Goal: Task Accomplishment & Management: Complete application form

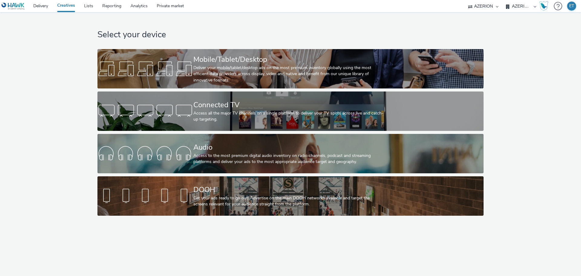
select select "79162ed7-0017-4339-93b0-3399b708648f"
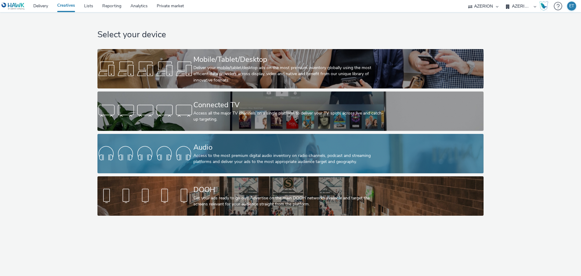
click at [182, 151] on div at bounding box center [145, 153] width 96 height 19
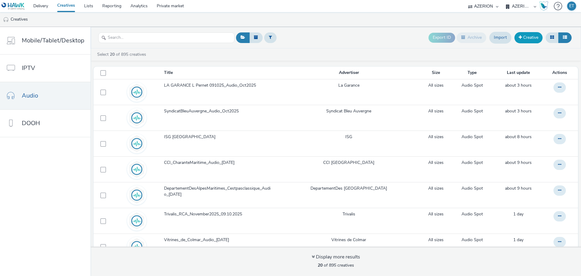
click at [522, 38] on link "Creative" at bounding box center [529, 37] width 28 height 11
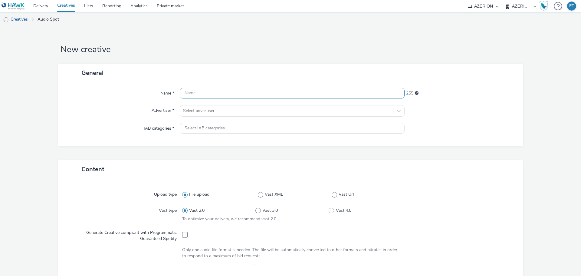
click at [215, 91] on input "text" at bounding box center [292, 93] width 225 height 11
click at [205, 109] on div "Name * 255 Advertiser * Select advertiser... IAB categories * Select IAB catego…" at bounding box center [290, 114] width 465 height 64
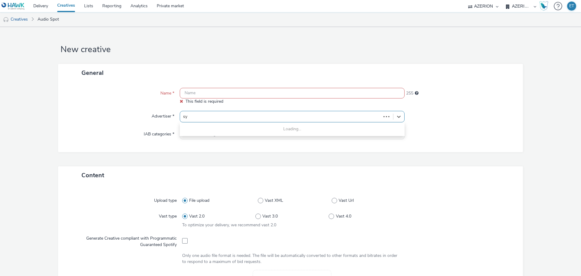
type input "syn"
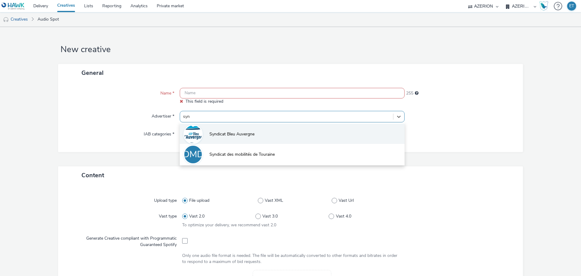
click at [221, 133] on span "Syndicat Bleu Auvergne" at bounding box center [231, 134] width 45 height 6
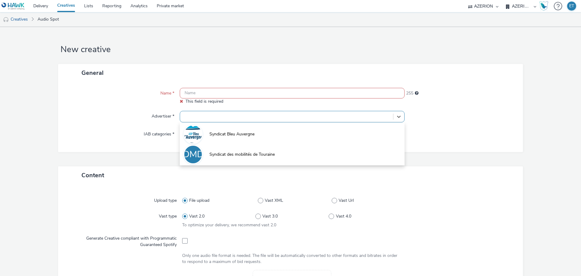
type input "[URL][DOMAIN_NAME]"
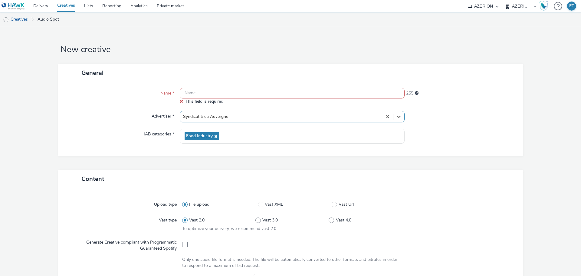
click at [213, 93] on input "text" at bounding box center [292, 93] width 225 height 11
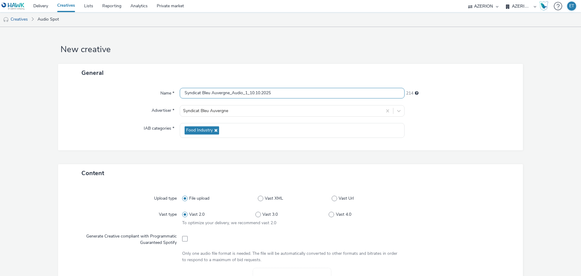
click at [245, 93] on input "Syndicat Bleu Auvergne_Audio_1_10.10.2025" at bounding box center [292, 93] width 225 height 11
type input "Syndicat Bleu Auvergne_Audio1_10.10.2025"
click at [45, 103] on form "New creative General Name * Syndicat Bleu Auvergne_Audio1_10.10.2025 215 Advert…" at bounding box center [290, 256] width 581 height 459
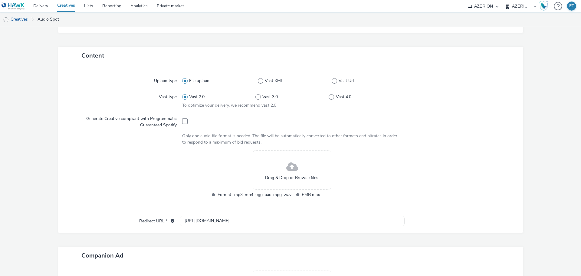
scroll to position [121, 0]
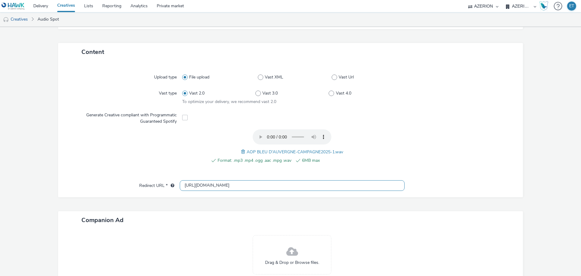
click at [239, 185] on input "[URL][DOMAIN_NAME]" at bounding box center [292, 185] width 225 height 11
paste input "s://[DOMAIN_NAME][URL]"
type input "[URL][DOMAIN_NAME]"
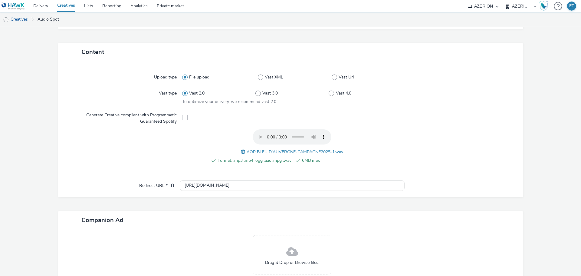
click at [0, 174] on form "New creative General Name * Syndicat Bleu Auvergne_Audio1_10.10.2025 215 Advert…" at bounding box center [290, 119] width 581 height 427
click at [221, 131] on div "Format: .mp3 .mp4 .ogg .aac .mpg .wav 6MB max AOP BLEU D'AUVERGNE-CAMPAGNE2025-…" at bounding box center [292, 149] width 220 height 41
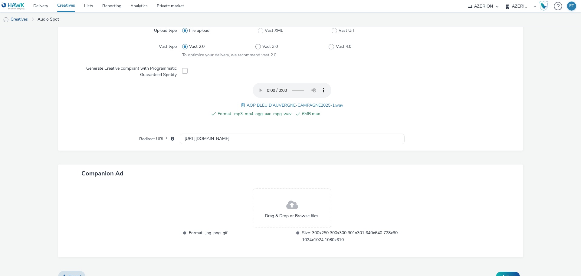
scroll to position [178, 0]
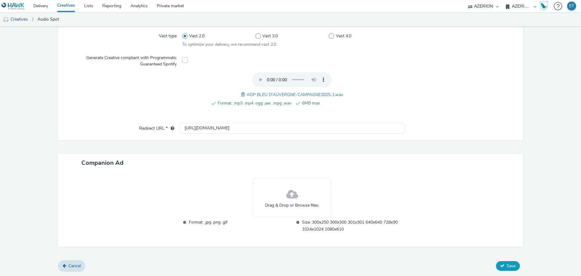
click at [507, 267] on span "Save" at bounding box center [511, 266] width 9 height 6
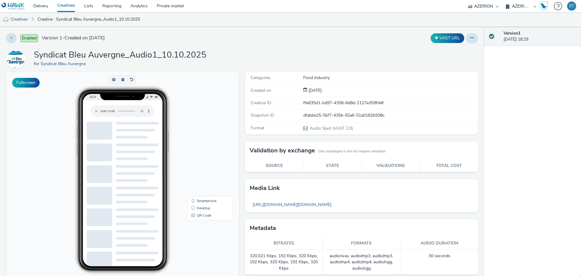
click at [470, 37] on icon at bounding box center [471, 38] width 3 height 4
click at [446, 51] on link "Edit" at bounding box center [455, 50] width 45 height 12
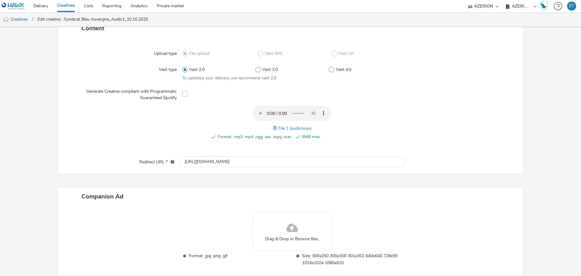
scroll to position [178, 0]
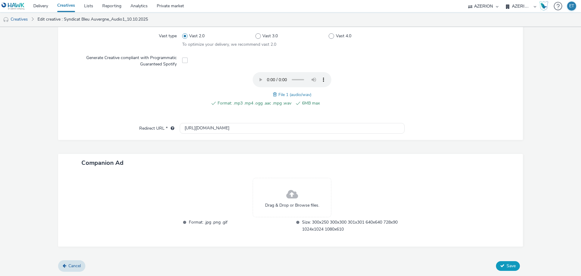
click at [500, 264] on icon at bounding box center [502, 265] width 4 height 4
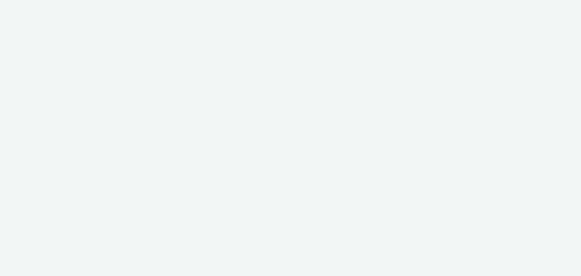
select select "79162ed7-0017-4339-93b0-3399b708648f"
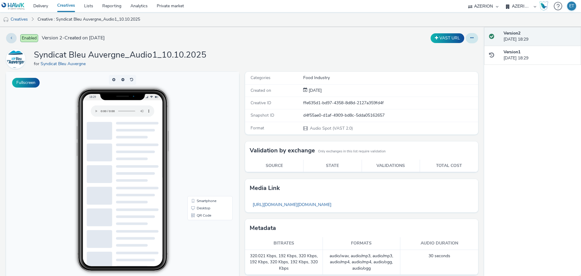
drag, startPoint x: 468, startPoint y: 39, endPoint x: 464, endPoint y: 42, distance: 4.7
click at [470, 39] on icon at bounding box center [471, 38] width 3 height 4
click at [459, 48] on link "Edit" at bounding box center [455, 50] width 45 height 12
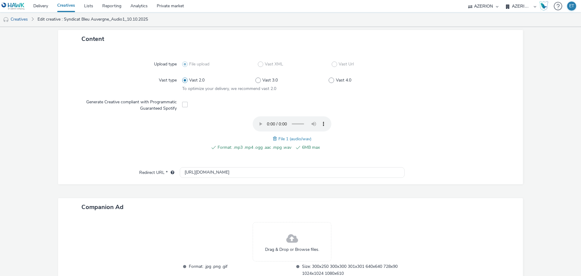
scroll to position [178, 0]
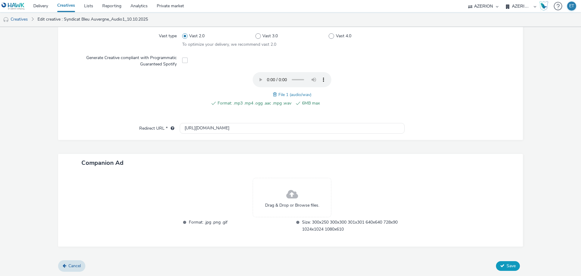
click at [507, 264] on span "Save" at bounding box center [511, 266] width 9 height 6
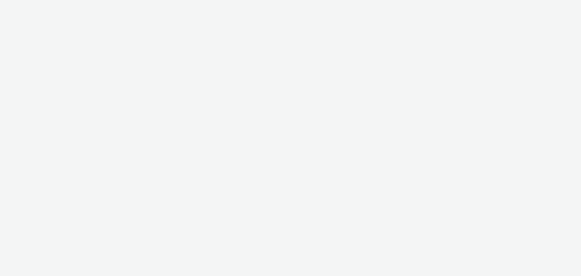
select select "79162ed7-0017-4339-93b0-3399b708648f"
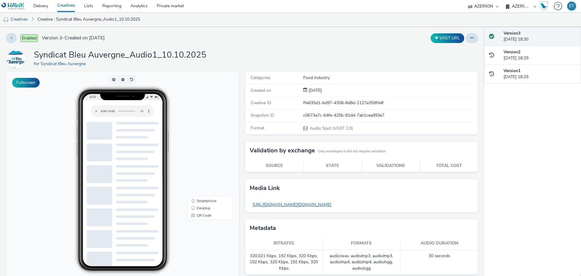
click at [276, 203] on link "[URL][DOMAIN_NAME][DOMAIN_NAME]" at bounding box center [292, 205] width 85 height 12
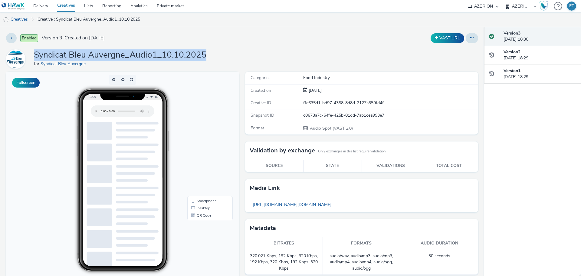
drag, startPoint x: 207, startPoint y: 50, endPoint x: 32, endPoint y: 55, distance: 175.6
click at [32, 55] on div "Syndicat Bleu Auvergne_Audio1_10.10.2025 for Syndicat Bleu Auvergne" at bounding box center [242, 58] width 472 height 19
copy h1 "Syndicat Bleu Auvergne_Audio1_10.10.2025"
click at [30, 19] on link "Creatives" at bounding box center [15, 19] width 31 height 15
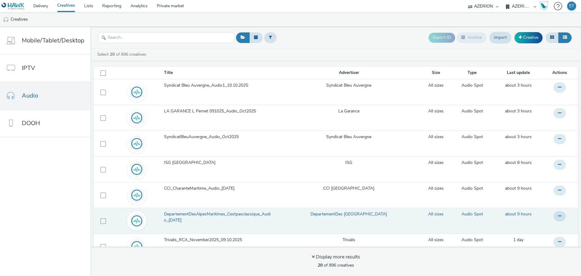
click at [208, 216] on span "DepartementDesAlpesMaritimes_Cestpasclassique_Audio_[DATE]" at bounding box center [219, 217] width 110 height 12
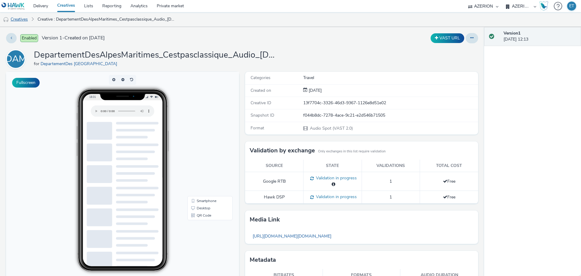
click at [21, 20] on link "Creatives" at bounding box center [15, 19] width 31 height 15
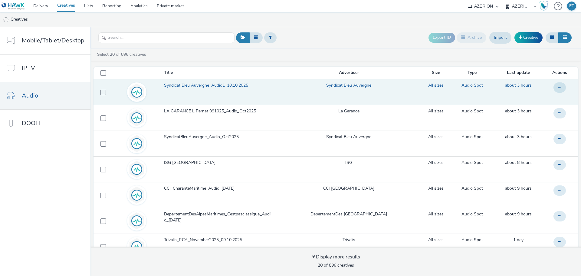
click at [179, 89] on link "Syndicat Bleu Auvergne_Audio1_10.10.2025" at bounding box center [220, 86] width 112 height 9
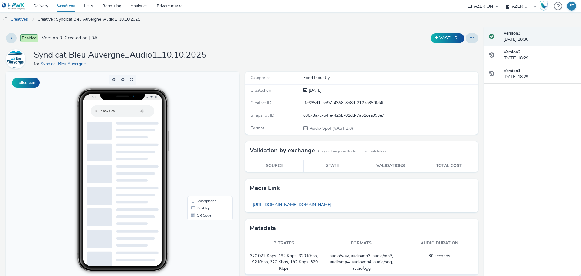
click at [466, 42] on button at bounding box center [472, 38] width 12 height 10
click at [451, 50] on link "Edit" at bounding box center [455, 50] width 45 height 12
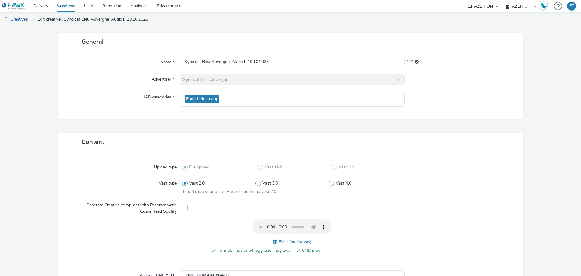
scroll to position [61, 0]
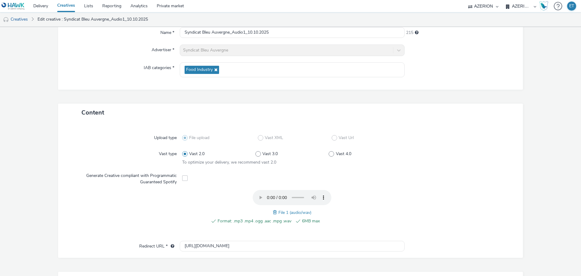
click at [273, 211] on span at bounding box center [275, 212] width 5 height 7
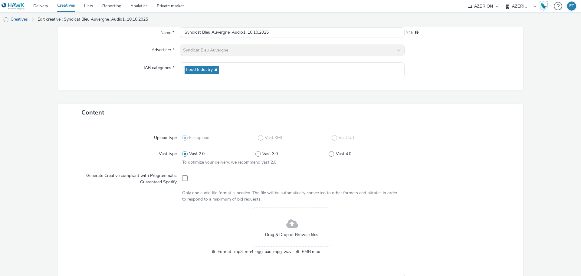
click at [287, 225] on span at bounding box center [292, 224] width 12 height 16
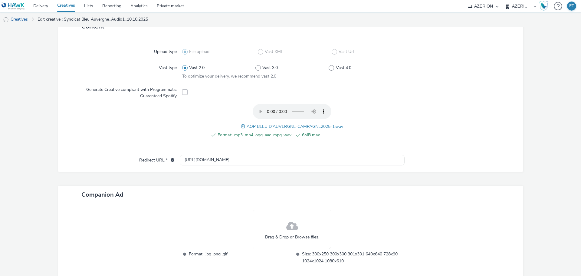
scroll to position [151, 0]
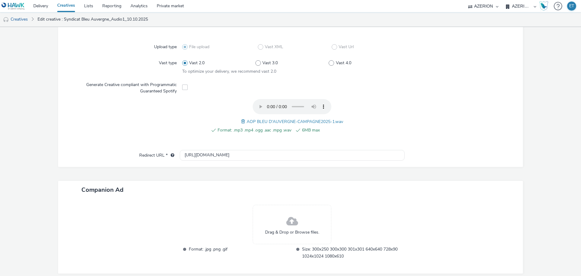
click at [241, 121] on span at bounding box center [243, 121] width 5 height 7
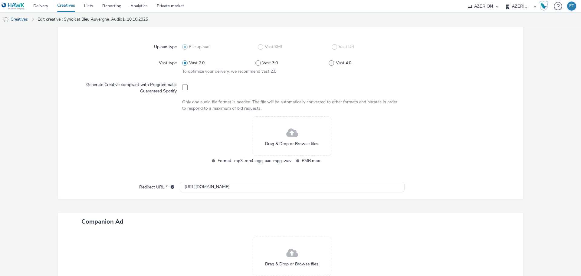
click at [265, 135] on div "Drag & Drop or Browse files." at bounding box center [292, 135] width 79 height 39
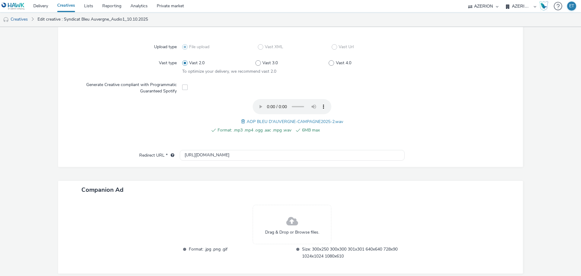
scroll to position [178, 0]
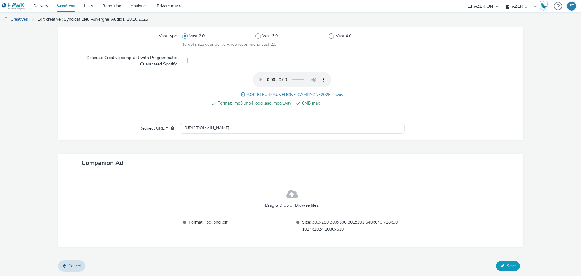
click at [498, 267] on button "Save" at bounding box center [508, 266] width 24 height 10
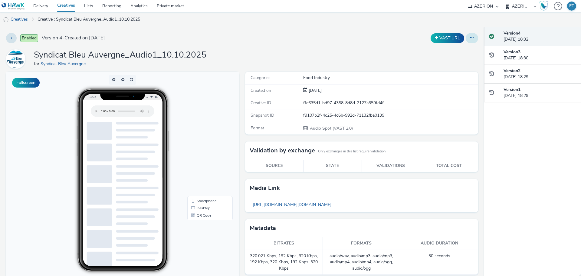
click at [466, 37] on button at bounding box center [472, 38] width 12 height 10
click at [437, 48] on icon at bounding box center [440, 50] width 6 height 4
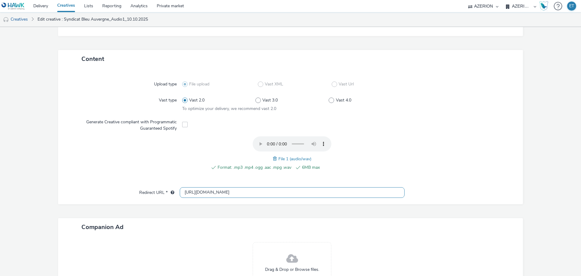
scroll to position [121, 0]
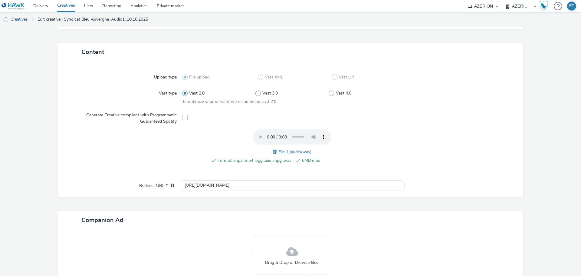
click at [274, 150] on span at bounding box center [275, 151] width 5 height 7
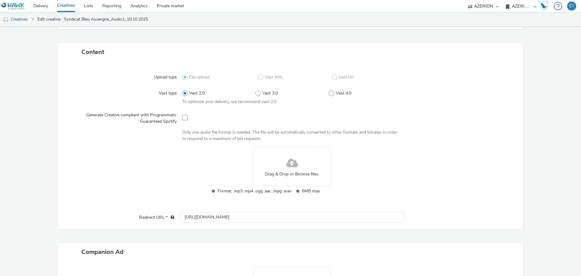
click at [275, 165] on div "Drag & Drop or Browse files." at bounding box center [292, 166] width 79 height 39
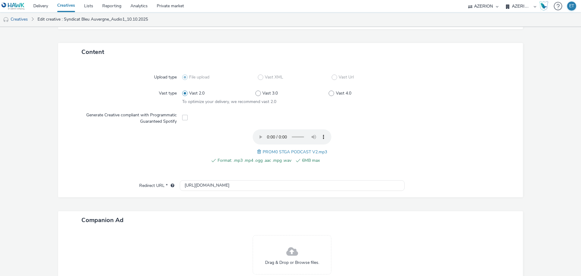
click at [257, 150] on span at bounding box center [259, 151] width 5 height 7
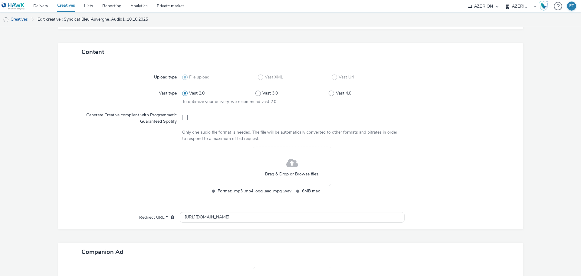
click at [269, 169] on div "Drag & Drop or Browse files." at bounding box center [292, 166] width 79 height 39
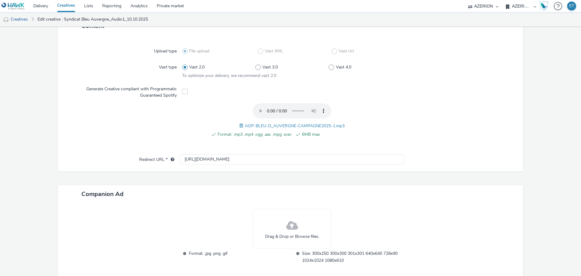
scroll to position [178, 0]
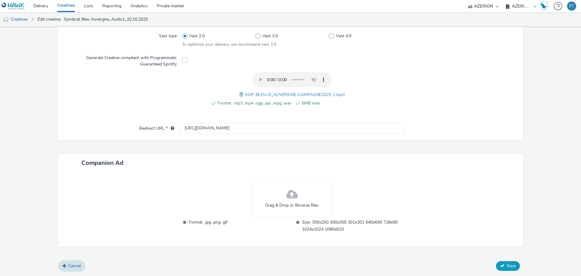
click at [507, 265] on span "Save" at bounding box center [511, 266] width 9 height 6
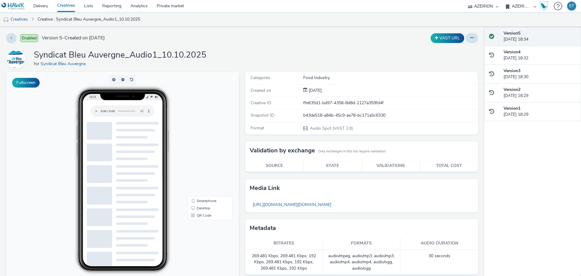
click at [156, 53] on h1 "Syndicat Bleu Auvergne_Audio1_10.10.2025" at bounding box center [120, 55] width 173 height 12
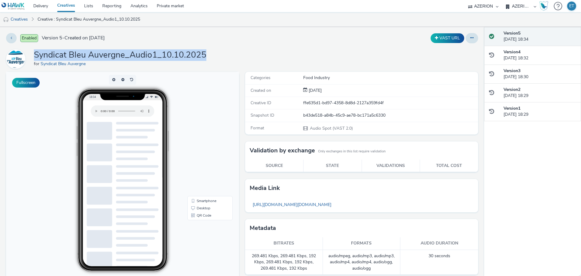
click at [156, 53] on h1 "Syndicat Bleu Auvergne_Audio1_10.10.2025" at bounding box center [120, 55] width 173 height 12
copy h1 "Syndicat Bleu Auvergne_Audio1_10.10.2025"
click at [27, 21] on link "Creatives" at bounding box center [15, 19] width 31 height 15
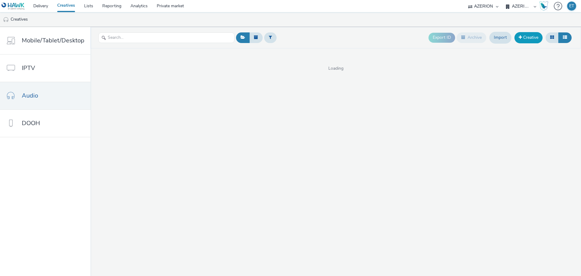
click at [528, 34] on link "Creative" at bounding box center [529, 37] width 28 height 11
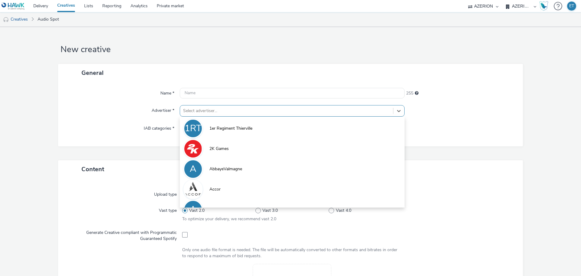
click at [191, 112] on div at bounding box center [286, 110] width 207 height 7
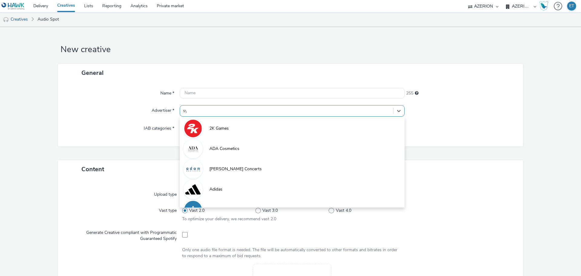
type input "syn"
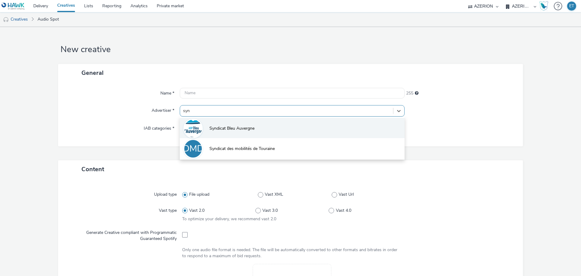
click at [211, 131] on span "Syndicat Bleu Auvergne" at bounding box center [231, 128] width 45 height 6
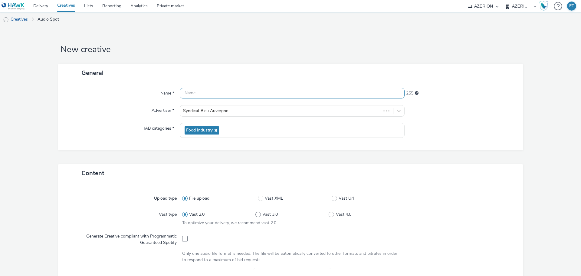
click at [207, 94] on input "text" at bounding box center [292, 93] width 225 height 11
paste input "Syndicat Bleu Auvergne_Audio1_10.10.2025"
click at [243, 90] on input "Syndicat Bleu Auvergne_Audio1_10.10.2025" at bounding box center [292, 93] width 225 height 11
type input "Syndicat Bleu Auvergne_Audio2_10.10.2025"
click at [52, 159] on form "New creative General Name * Syndicat Bleu Auvergne_Audio2_10.10.2025 215 Advert…" at bounding box center [290, 256] width 581 height 459
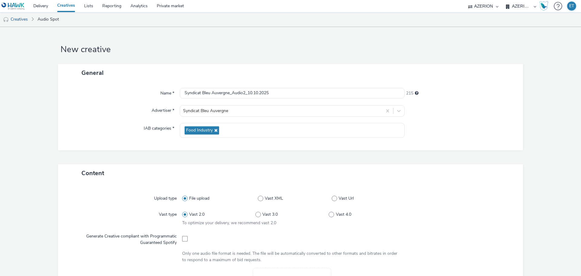
scroll to position [91, 0]
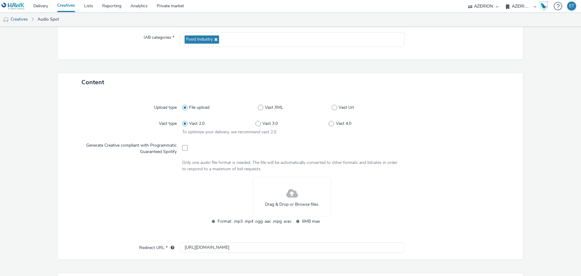
click at [295, 201] on span at bounding box center [292, 194] width 12 height 16
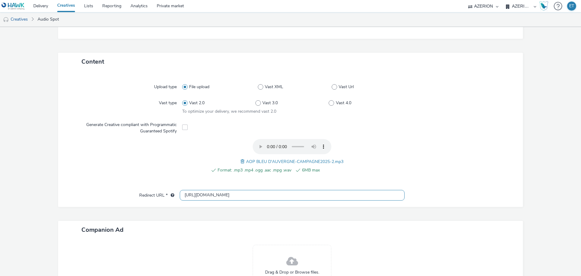
scroll to position [121, 0]
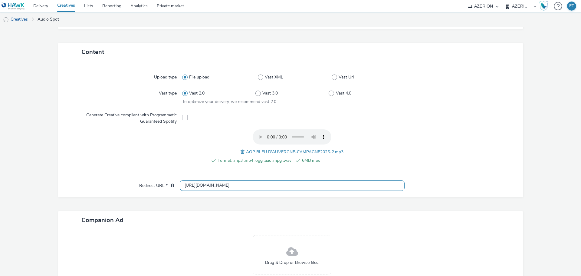
click at [197, 186] on input "[URL][DOMAIN_NAME]" at bounding box center [292, 185] width 225 height 11
paste input "[URL][DOMAIN_NAME]"
type input "[URL][DOMAIN_NAME]"
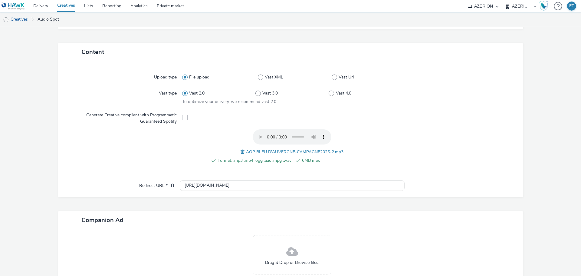
click at [39, 158] on form "New creative General Name * Syndicat Bleu Auvergne_Audio2_10.10.2025 215 Advert…" at bounding box center [290, 119] width 581 height 427
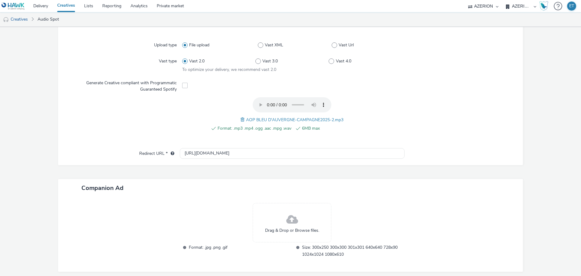
scroll to position [178, 0]
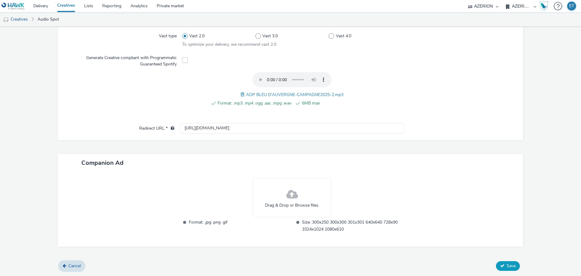
click at [500, 265] on button "Save" at bounding box center [508, 266] width 24 height 10
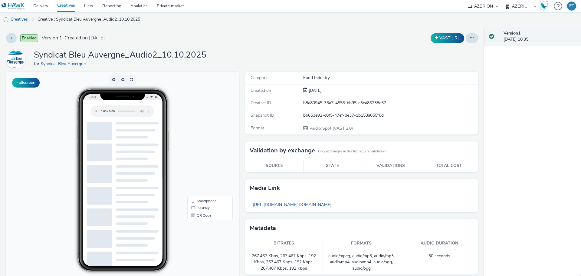
click at [152, 52] on h1 "Syndicat Bleu Auvergne_Audio2_10.10.2025" at bounding box center [120, 55] width 173 height 12
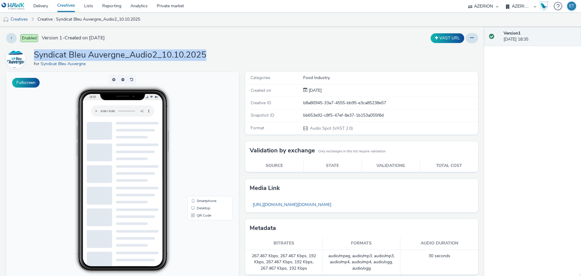
click at [152, 52] on h1 "Syndicat Bleu Auvergne_Audio2_10.10.2025" at bounding box center [120, 55] width 173 height 12
copy h1 "Syndicat Bleu Auvergne_Audio2_10.10.2025"
click at [24, 22] on link "Creatives" at bounding box center [15, 19] width 31 height 15
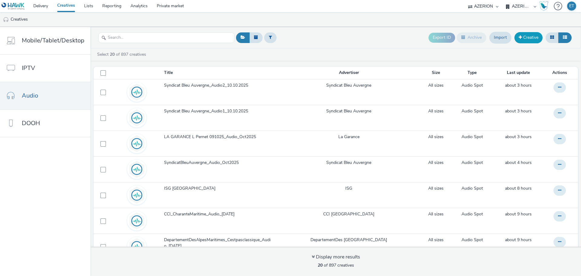
click at [535, 37] on link "Creative" at bounding box center [529, 37] width 28 height 11
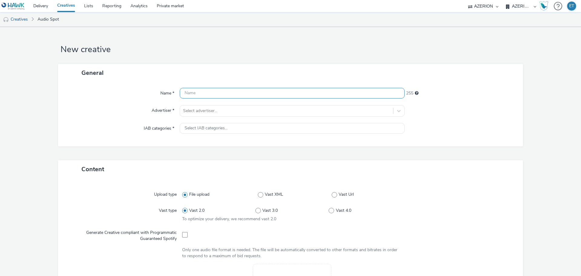
click at [192, 92] on input "text" at bounding box center [292, 93] width 225 height 11
paste input "Syndicat Bleu Auvergne_Audio2_10.10.2025"
click at [244, 93] on input "Syndicat Bleu Auvergne_Audio2_10.10.2025" at bounding box center [292, 93] width 225 height 11
type input "Syndicat Bleu Auvergne_Audio3_10.10.2025"
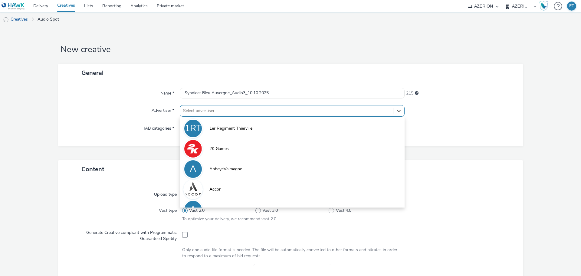
click at [267, 110] on div at bounding box center [286, 110] width 207 height 7
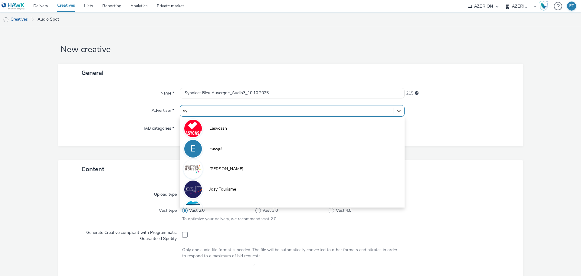
type input "syn"
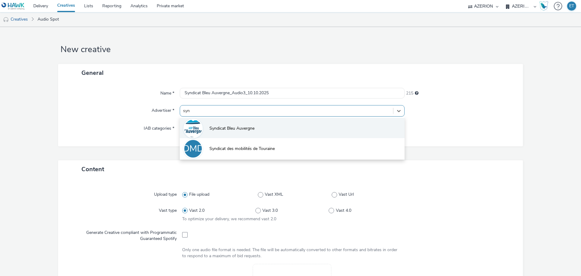
click at [232, 130] on span "Syndicat Bleu Auvergne" at bounding box center [231, 128] width 45 height 6
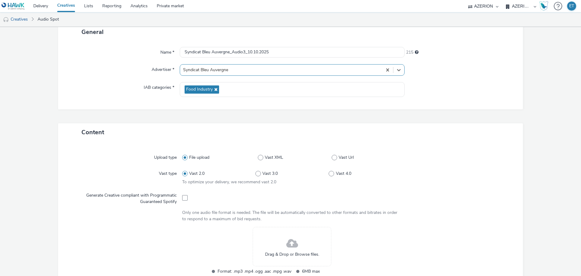
scroll to position [61, 0]
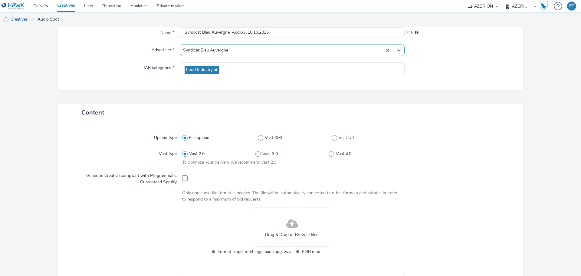
click at [262, 229] on div "Drag & Drop or Browse files." at bounding box center [292, 226] width 79 height 39
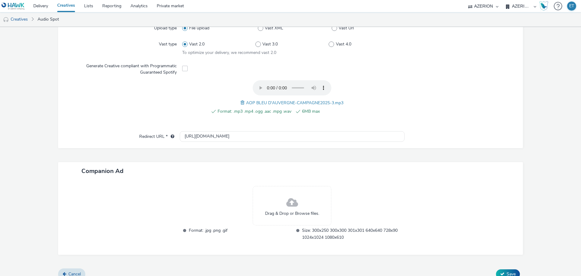
scroll to position [178, 0]
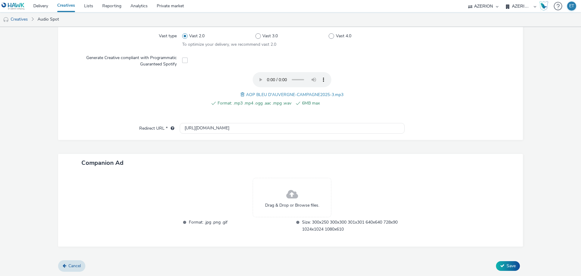
drag, startPoint x: 203, startPoint y: 134, endPoint x: 202, endPoint y: 128, distance: 5.9
click at [203, 133] on div "Upload type File upload Vast XML Vast Url Vast type Vast 2.0 Vast 3.0 Vast 4.0 …" at bounding box center [290, 72] width 465 height 136
click at [202, 127] on input "[URL][DOMAIN_NAME]" at bounding box center [292, 128] width 225 height 11
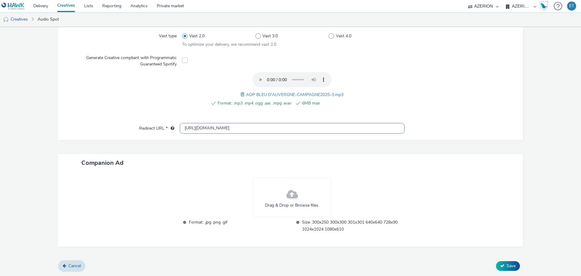
paste input "s://[DOMAIN_NAME][URL]"
type input "[URL][DOMAIN_NAME]"
click at [94, 152] on div "Content Upload type File upload Vast XML Vast Url Vast type Vast 2.0 Vast 3.0 V…" at bounding box center [290, 123] width 465 height 275
click at [511, 267] on span "Save" at bounding box center [511, 266] width 9 height 6
